Goal: Information Seeking & Learning: Find specific fact

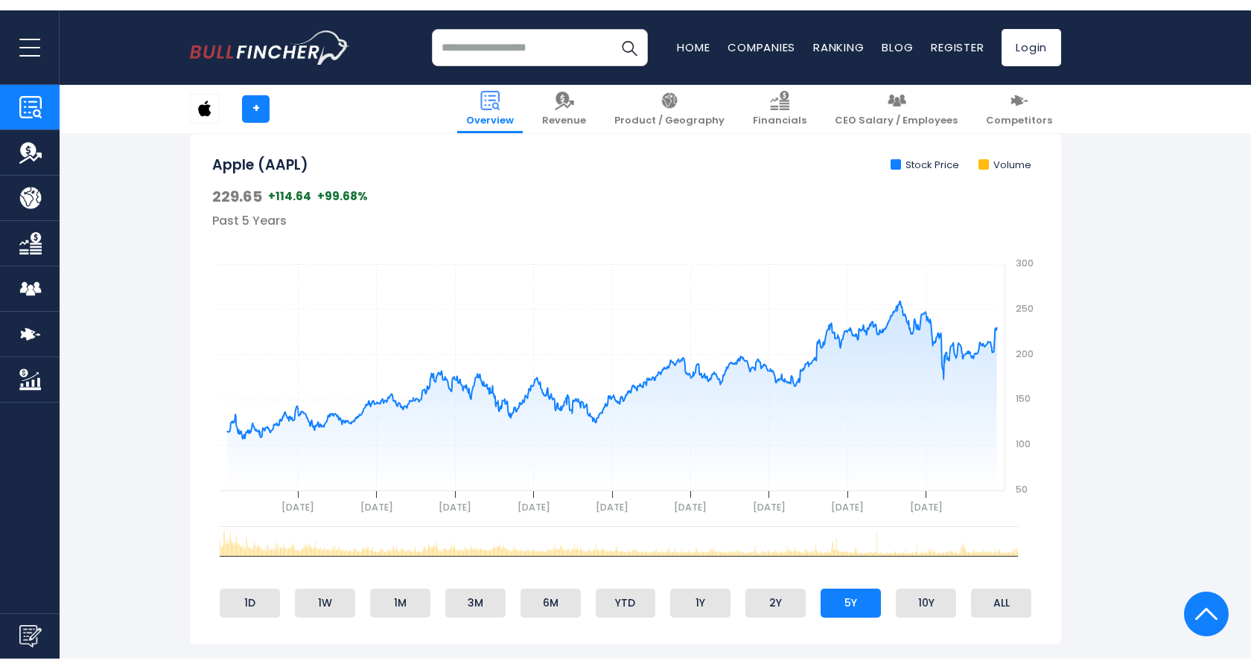
scroll to position [470, 0]
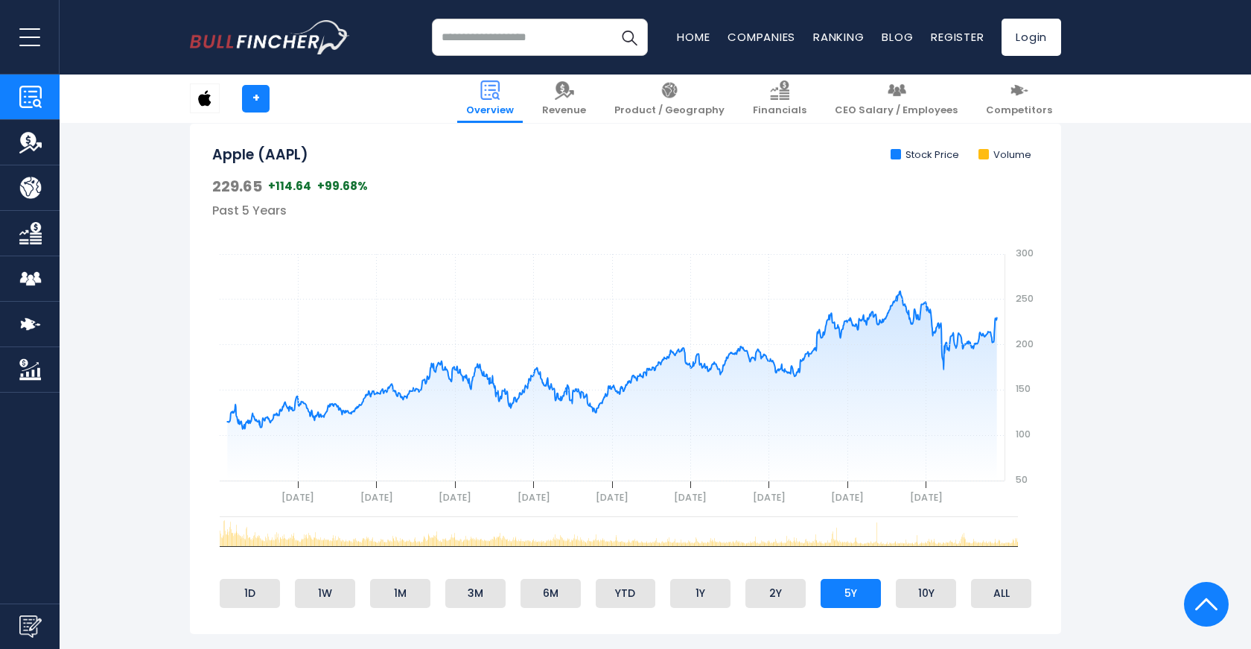
click at [716, 0] on div "Recent searches Trending searches Apple Overview Alphabet Financials Home" at bounding box center [625, 37] width 871 height 74
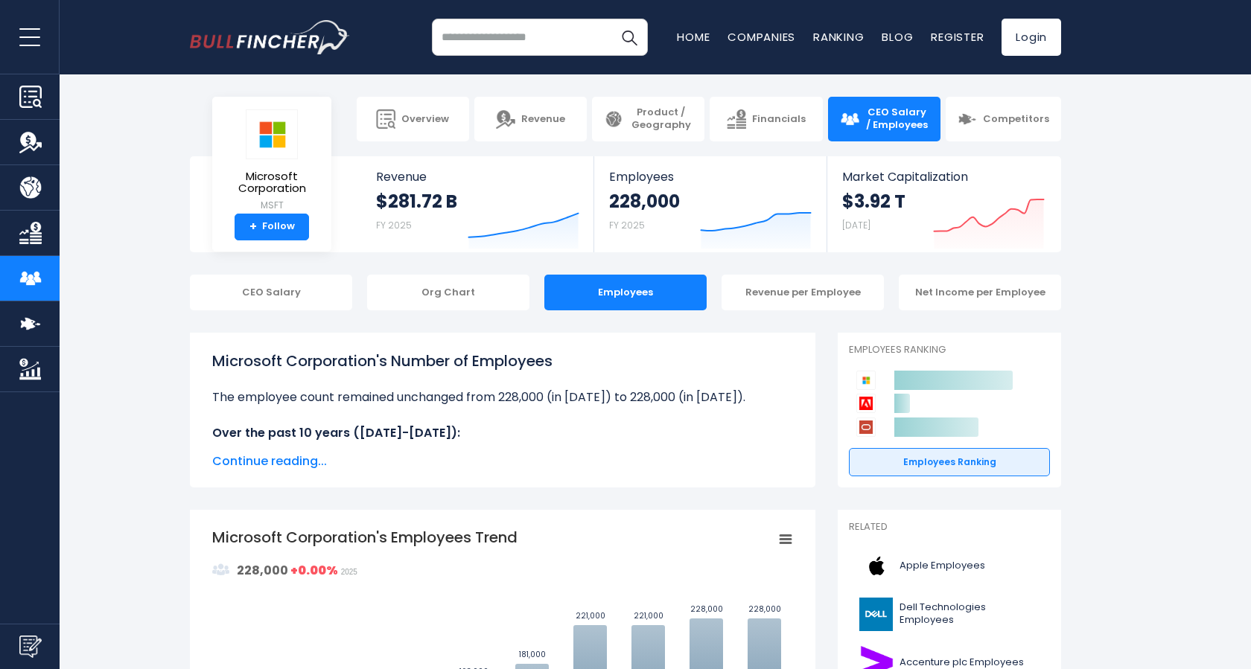
click at [553, 44] on input "search" at bounding box center [540, 37] width 216 height 37
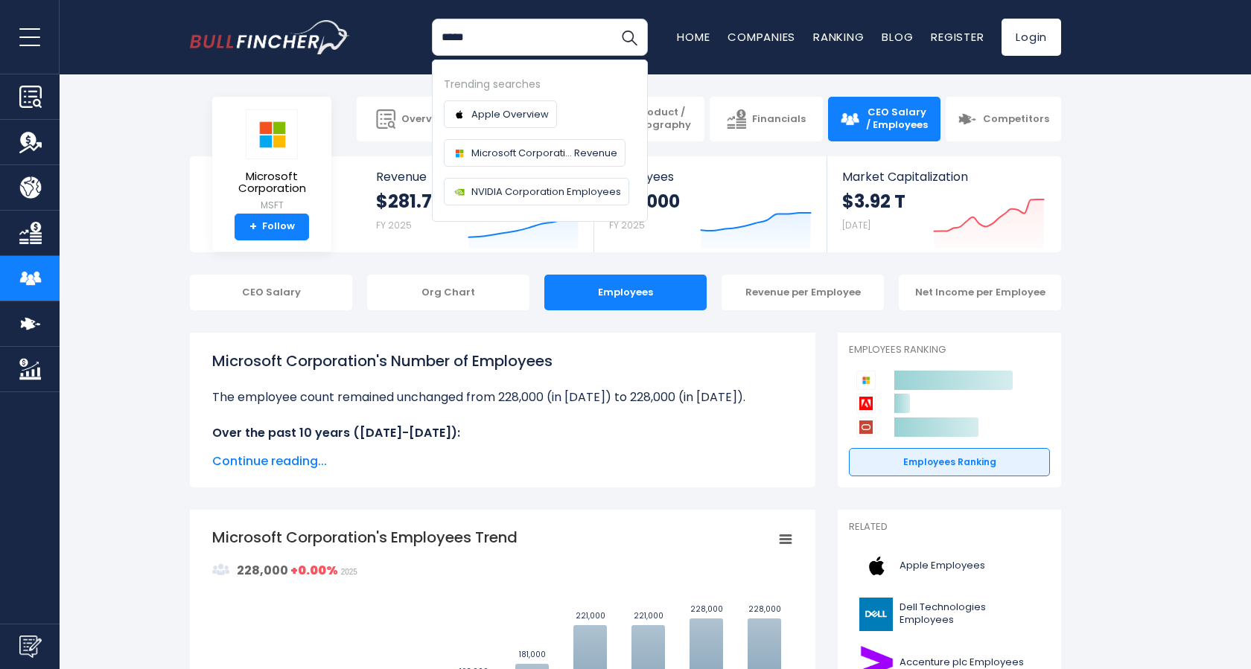
type input "*****"
click at [629, 37] on button "Search" at bounding box center [629, 37] width 37 height 37
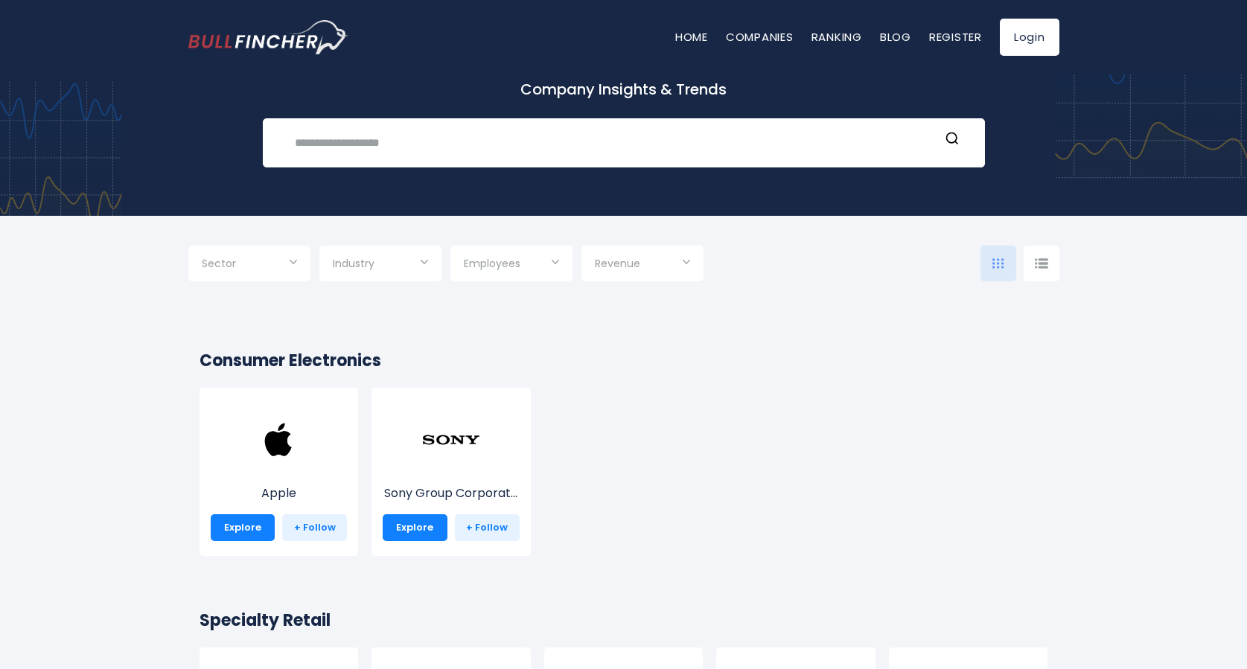
scroll to position [96, 0]
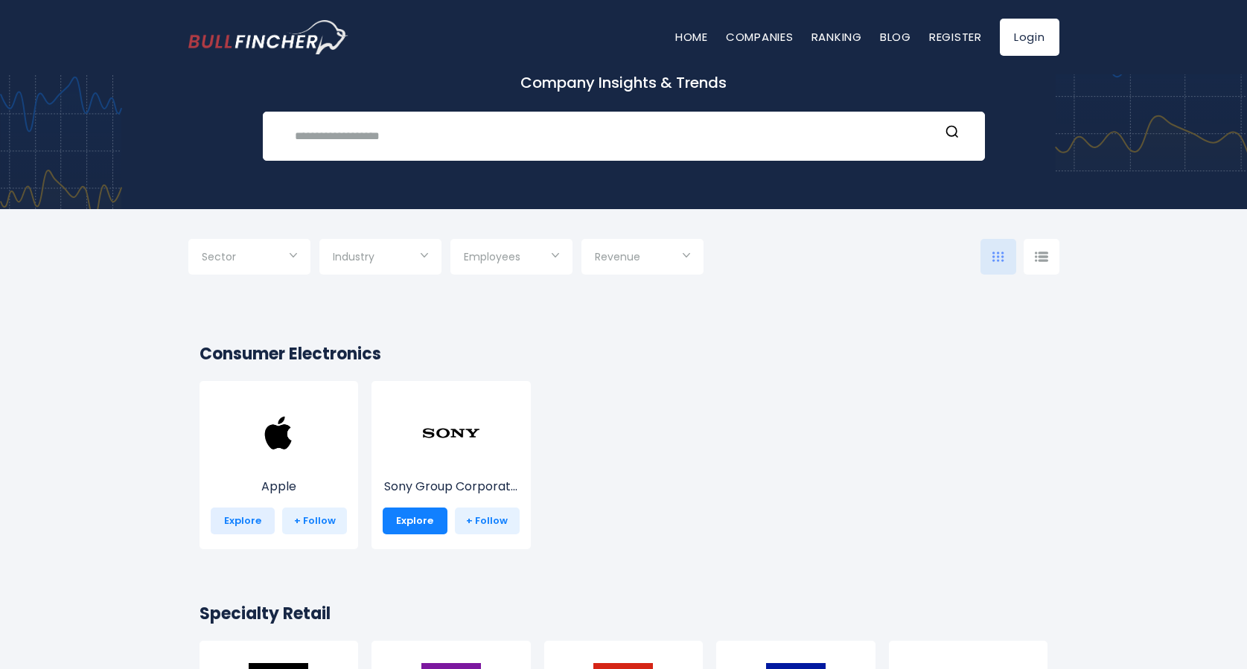
click at [260, 523] on link "Explore" at bounding box center [243, 521] width 65 height 27
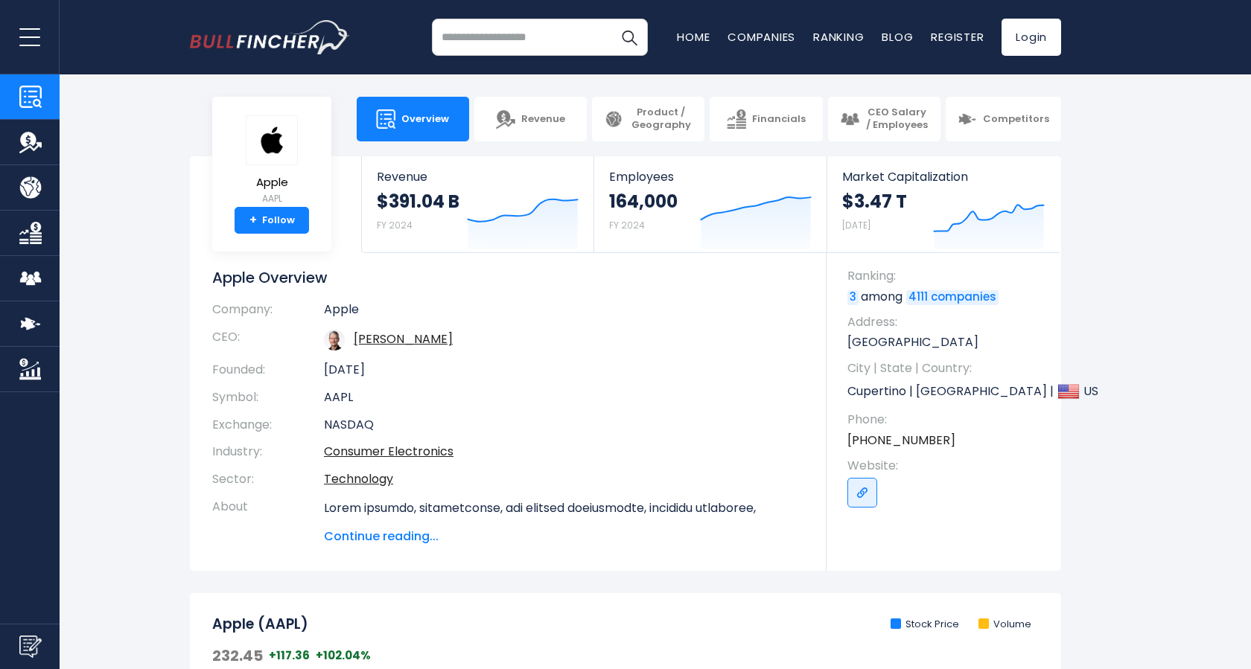
click at [1130, 134] on section "+ Overview Revenue Product / Geography Financials Competitors" at bounding box center [625, 119] width 1251 height 45
click at [26, 280] on img "Company Employees" at bounding box center [30, 278] width 22 height 22
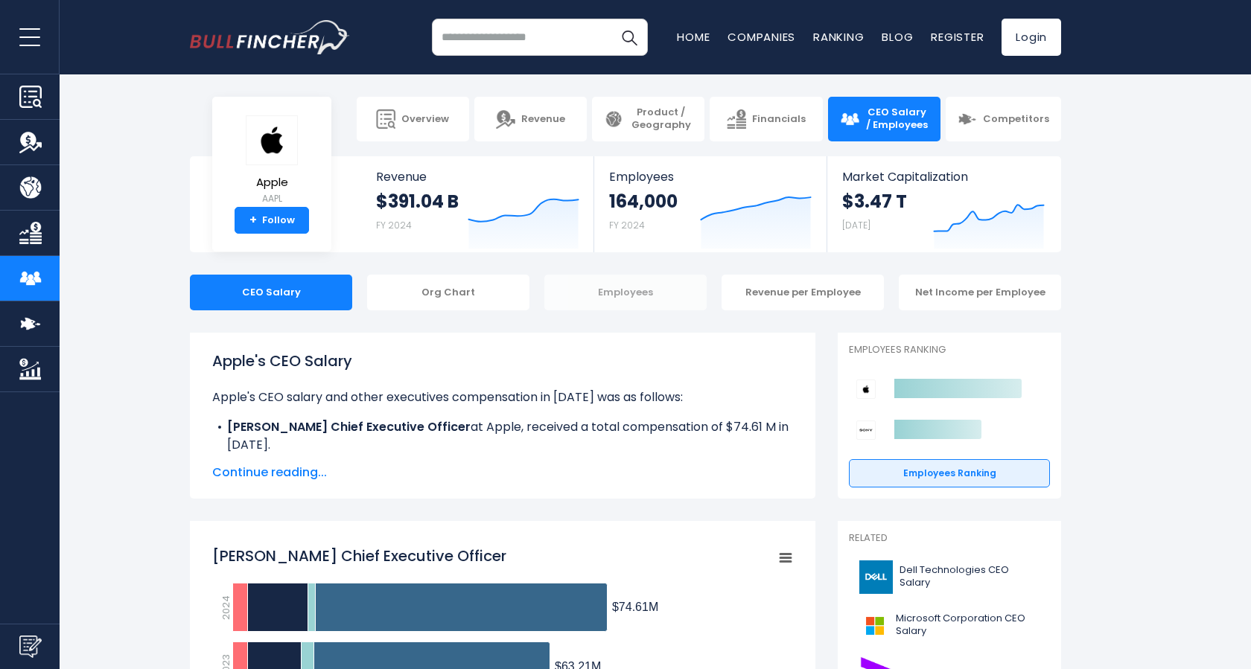
click at [643, 307] on div "Employees" at bounding box center [625, 293] width 162 height 36
click at [643, 293] on div "Employees" at bounding box center [625, 293] width 162 height 36
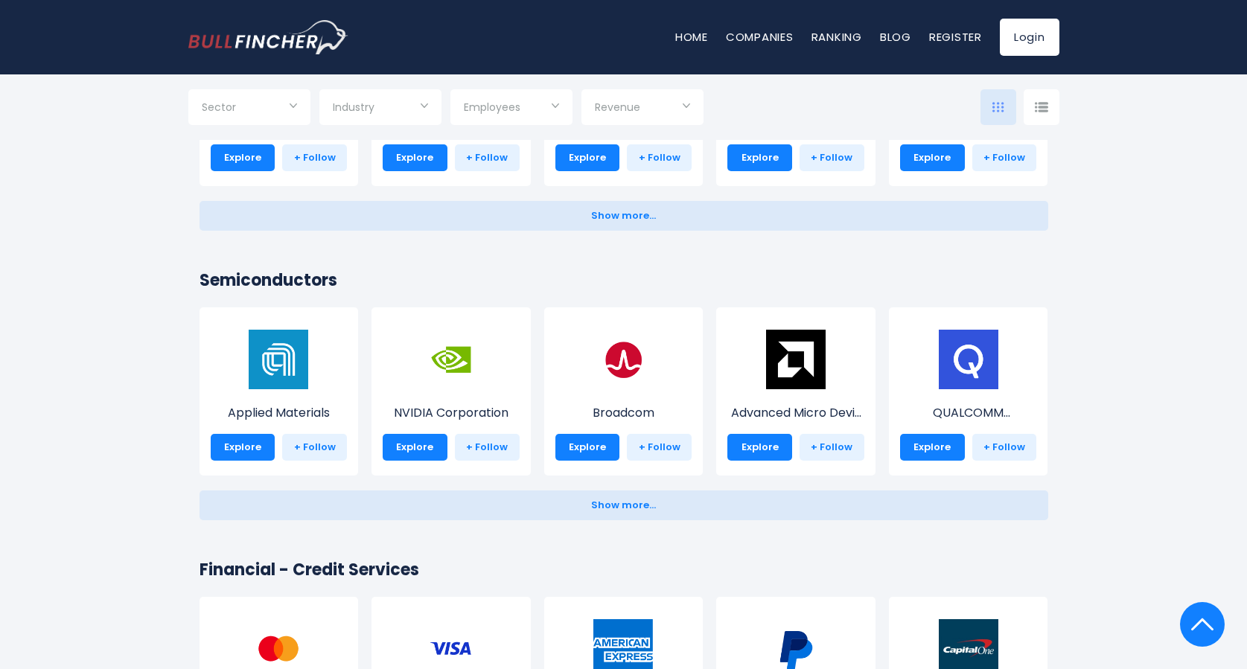
scroll to position [1742, 0]
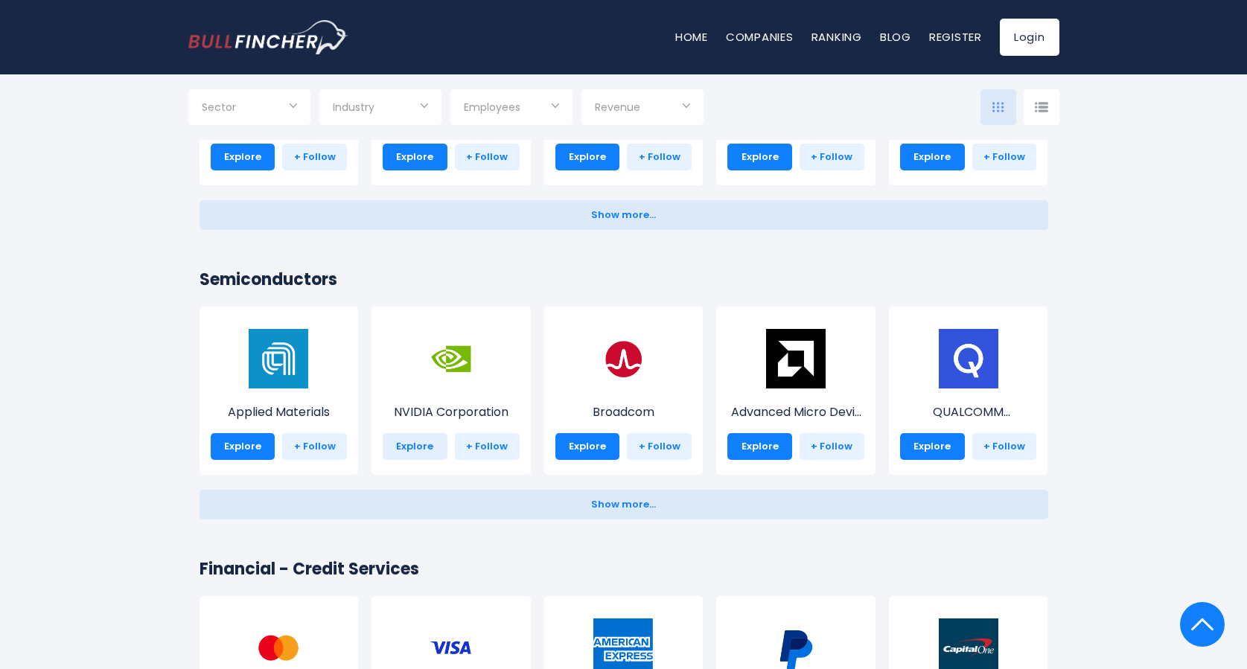
click at [429, 441] on link "Explore" at bounding box center [415, 446] width 65 height 27
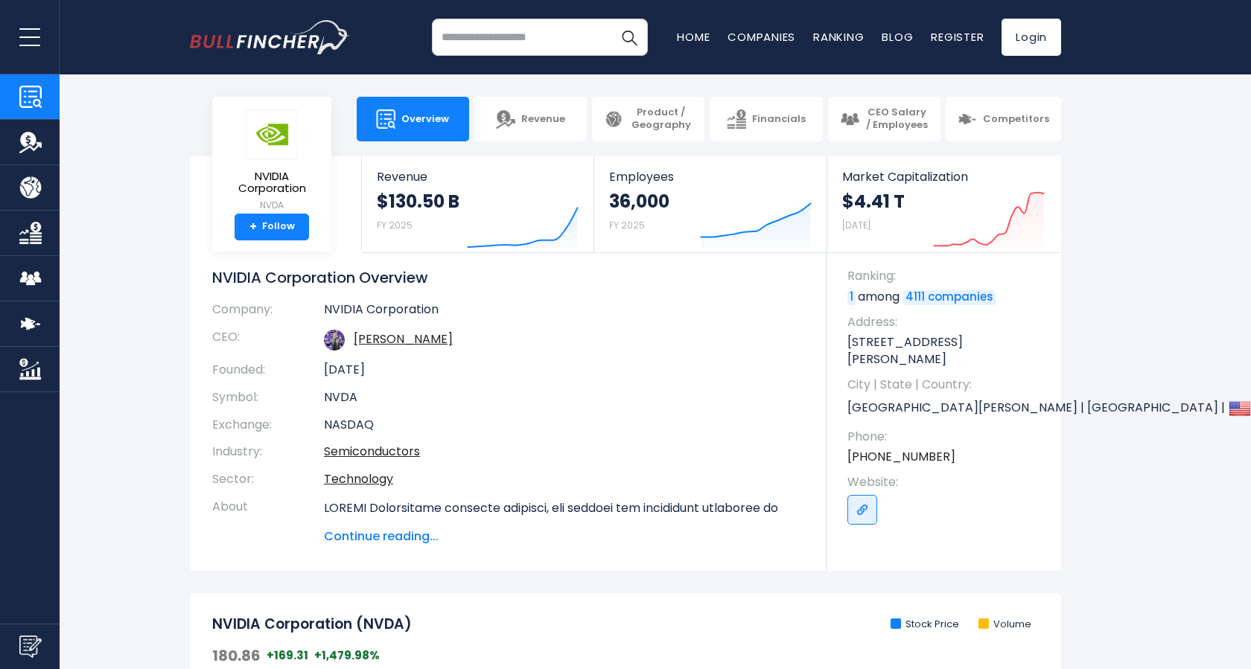
click at [42, 286] on link "CEO Salary / Employees" at bounding box center [30, 278] width 60 height 45
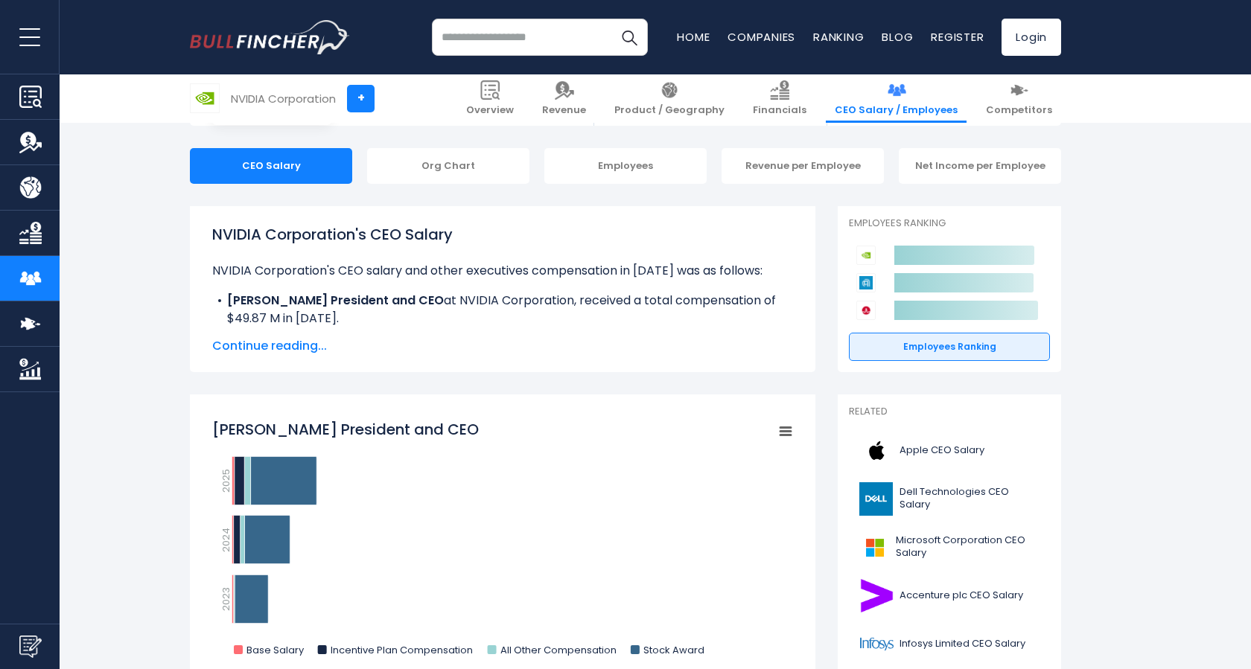
scroll to position [140, 0]
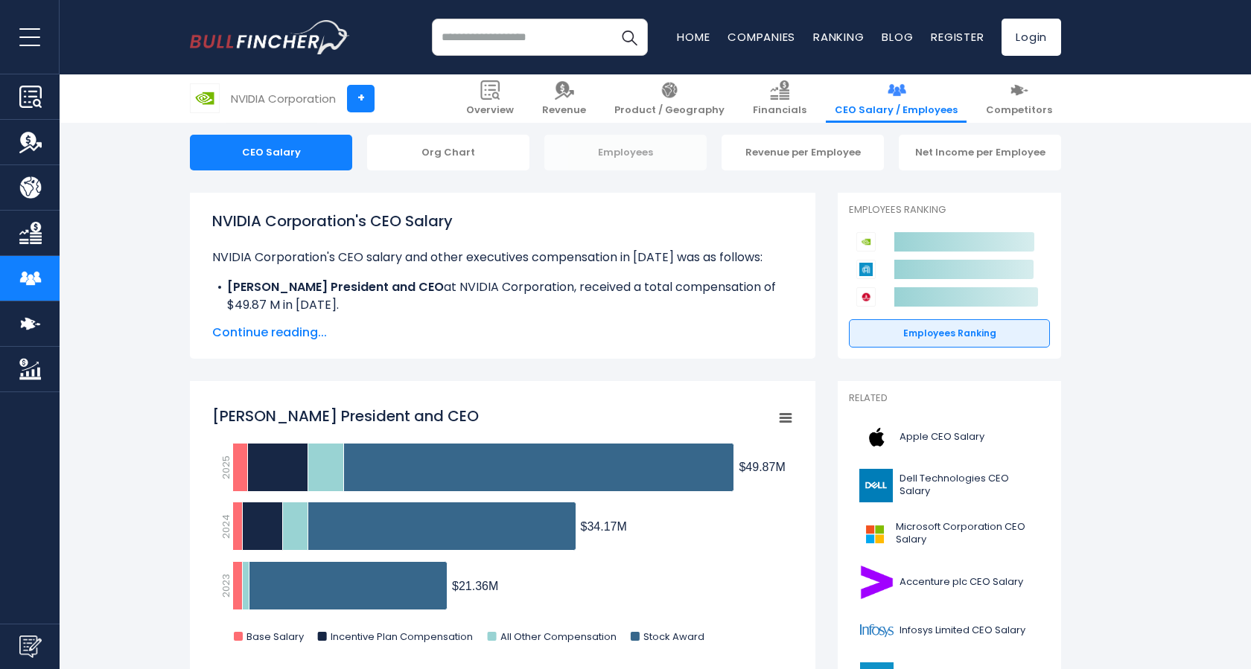
click at [628, 151] on div "Employees" at bounding box center [625, 153] width 162 height 36
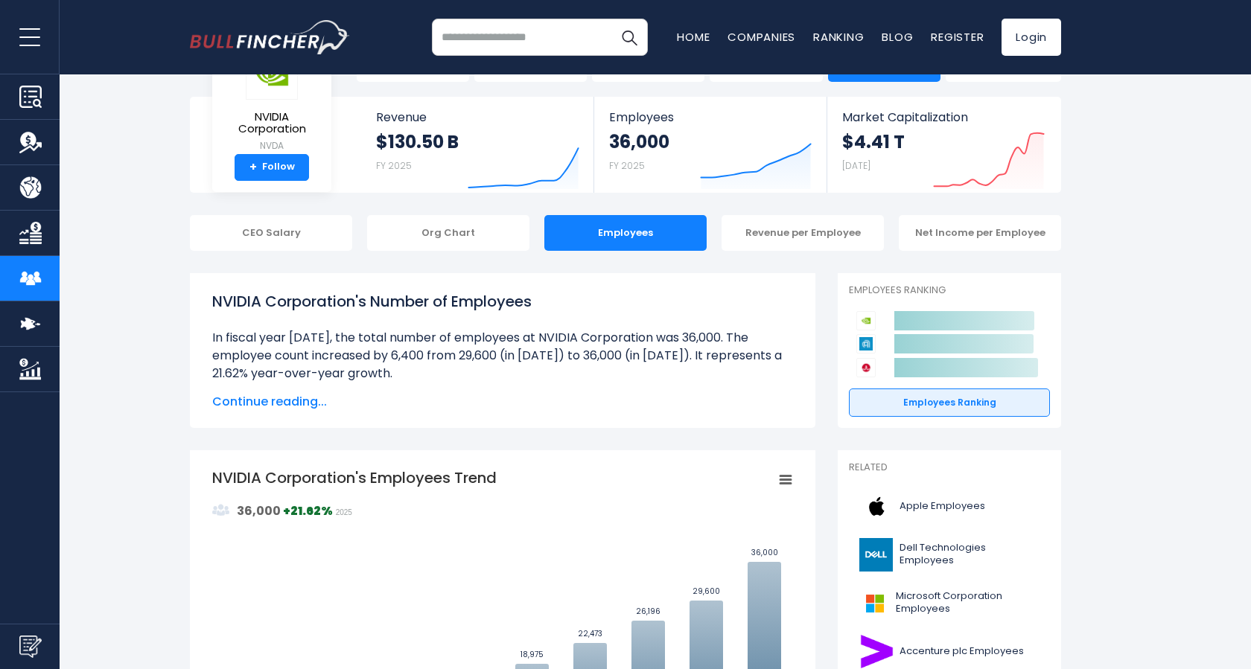
scroll to position [61, 0]
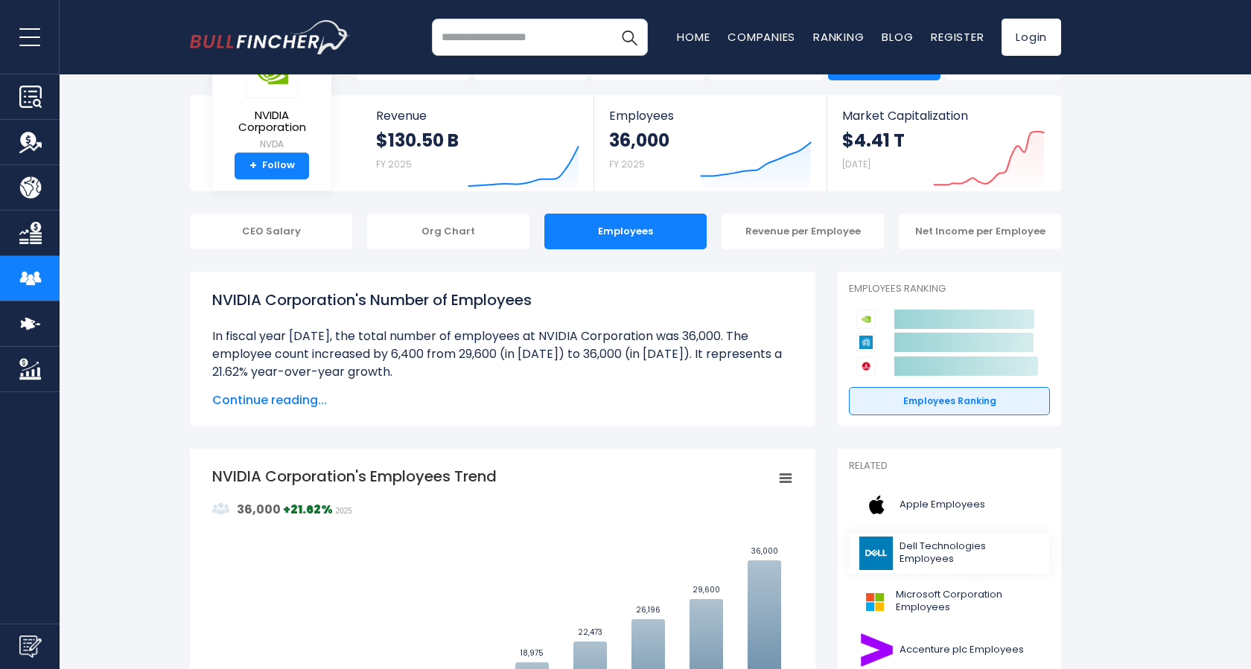
click at [970, 555] on span "Dell Technologies Employees" at bounding box center [970, 553] width 141 height 25
